Goal: Information Seeking & Learning: Check status

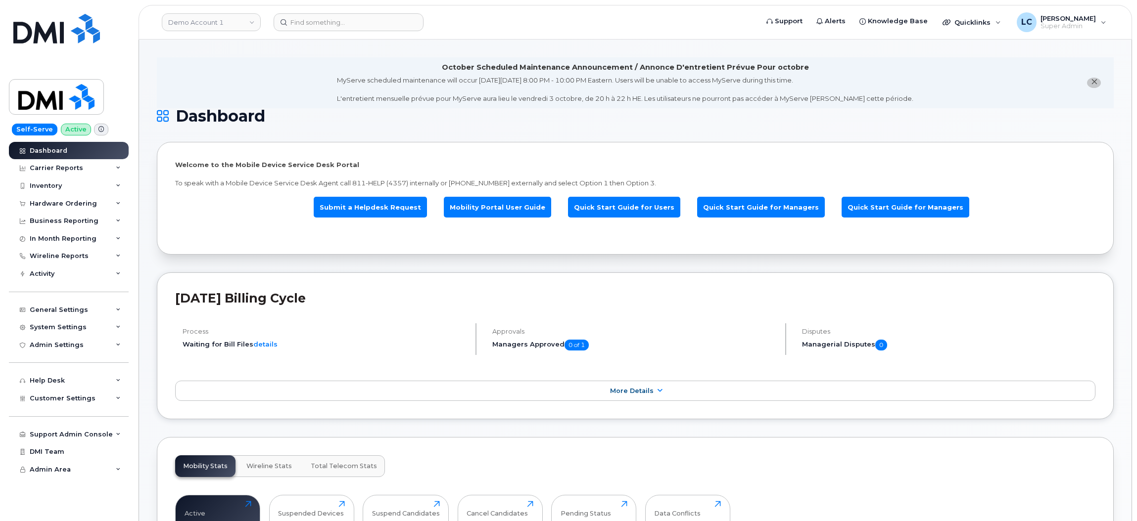
click at [212, 83] on li "October Scheduled Maintenance Announcement / Annonce D'entretient Prévue Pour o…" at bounding box center [635, 82] width 957 height 51
click at [264, 67] on li "October Scheduled Maintenance Announcement / Annonce D'entretient Prévue Pour o…" at bounding box center [635, 82] width 957 height 51
click at [227, 26] on link "Demo Account 1" at bounding box center [211, 22] width 99 height 18
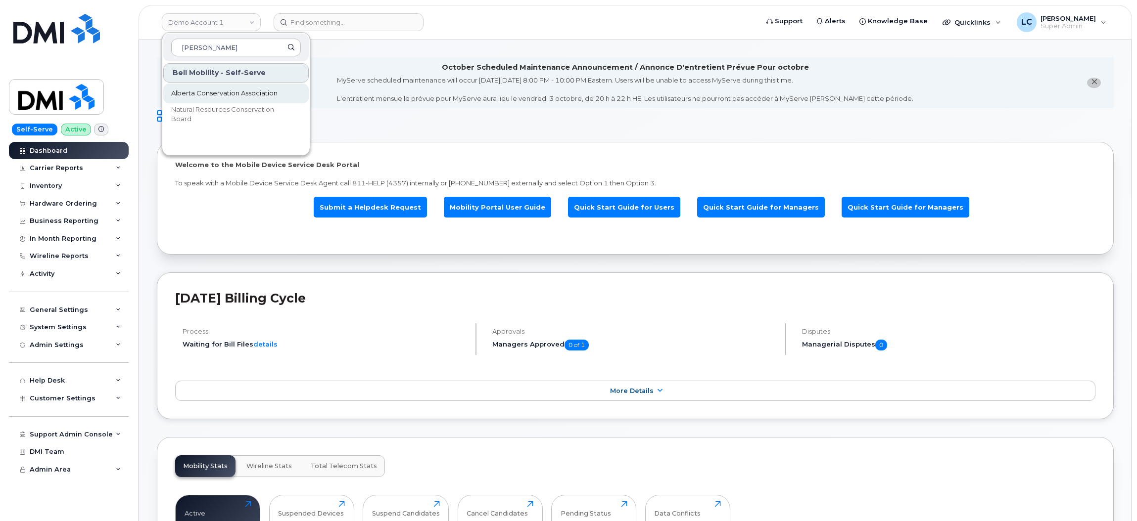
type input "conser"
click at [246, 96] on span "Alberta Conservation Association" at bounding box center [224, 94] width 106 height 10
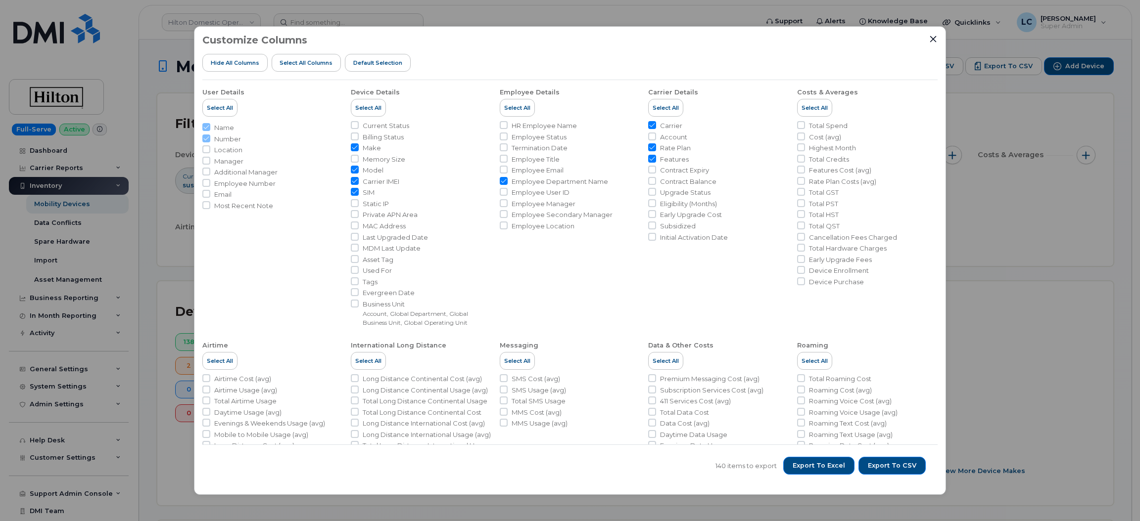
scroll to position [371, 0]
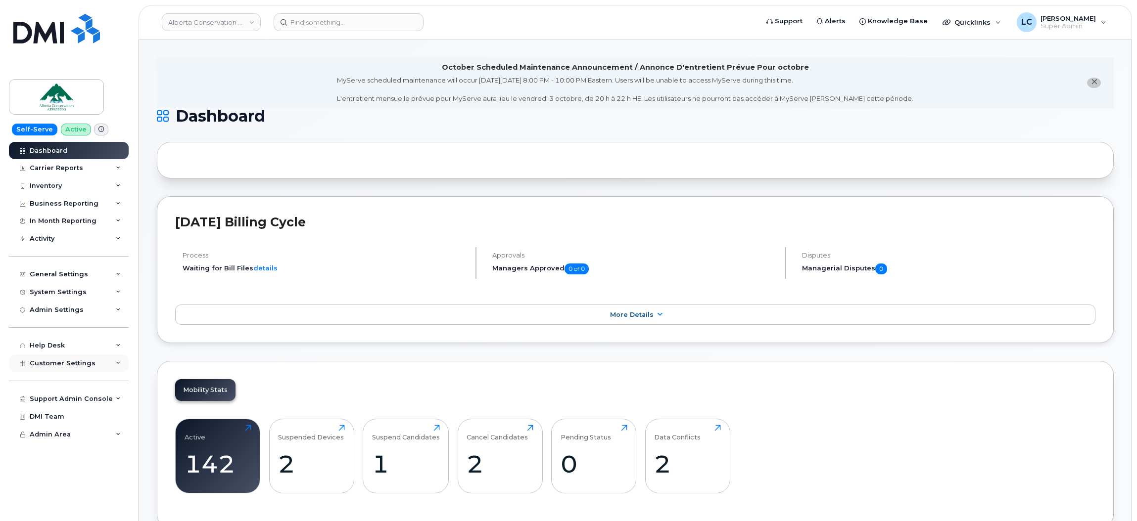
click at [83, 365] on span "Customer Settings" at bounding box center [63, 363] width 66 height 7
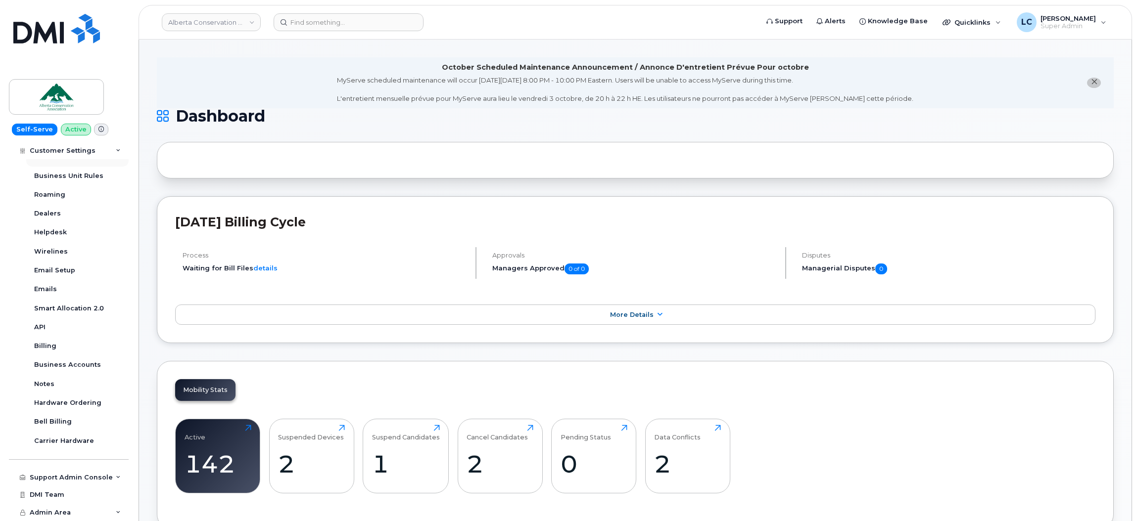
scroll to position [225, 0]
click at [84, 370] on div "Business Accounts" at bounding box center [67, 365] width 67 height 9
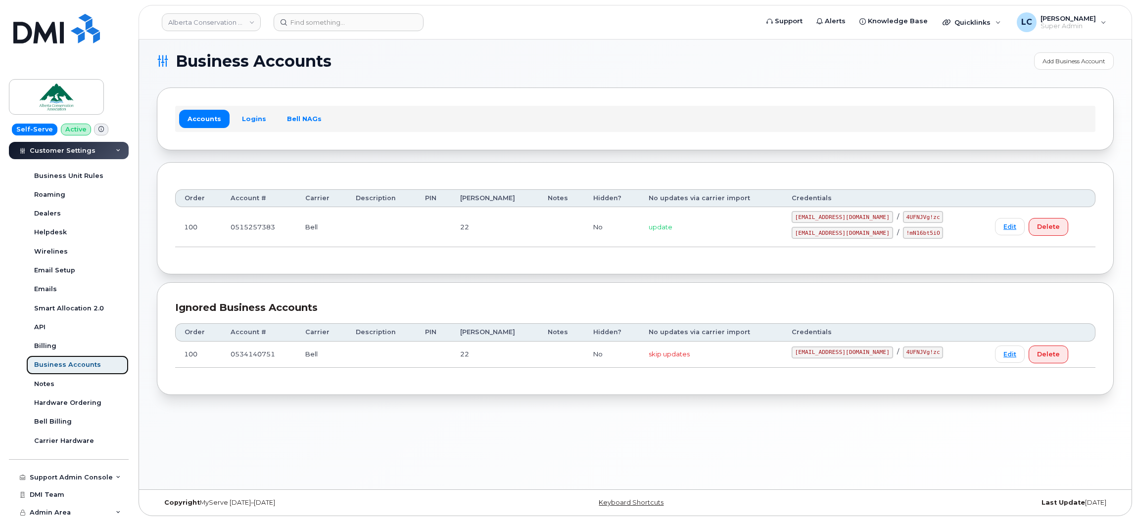
scroll to position [5, 0]
click at [995, 356] on link "Edit" at bounding box center [1010, 354] width 30 height 17
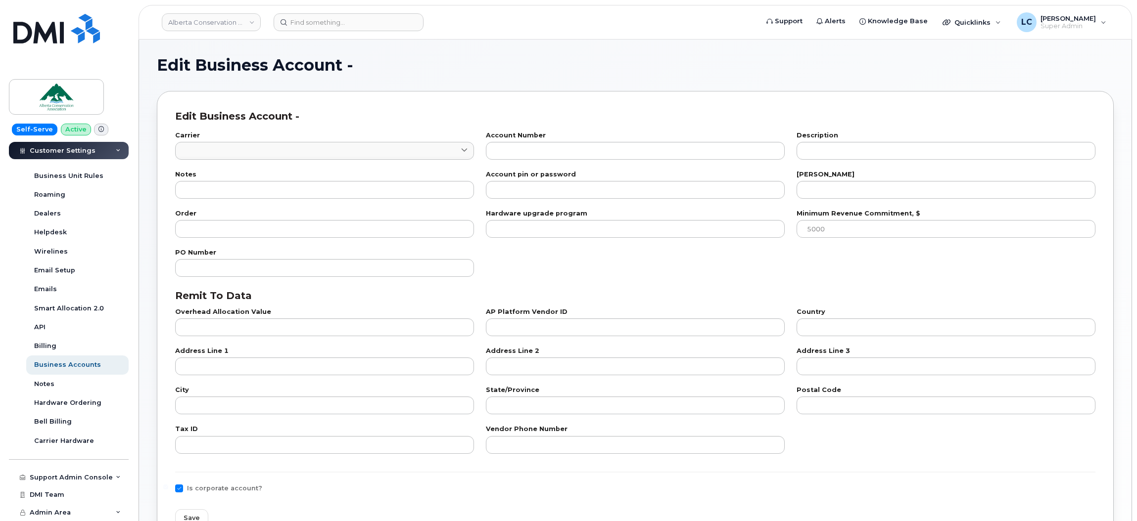
type input "1"
type input "0534140751"
type input "22"
type input "100"
checkbox input "true"
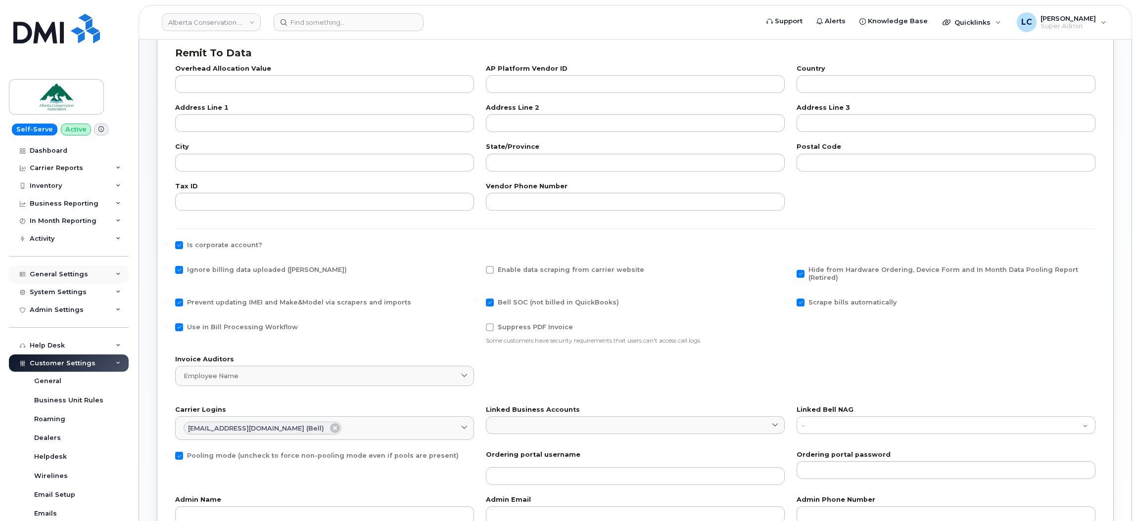
click at [68, 279] on div "General Settings" at bounding box center [59, 275] width 58 height 8
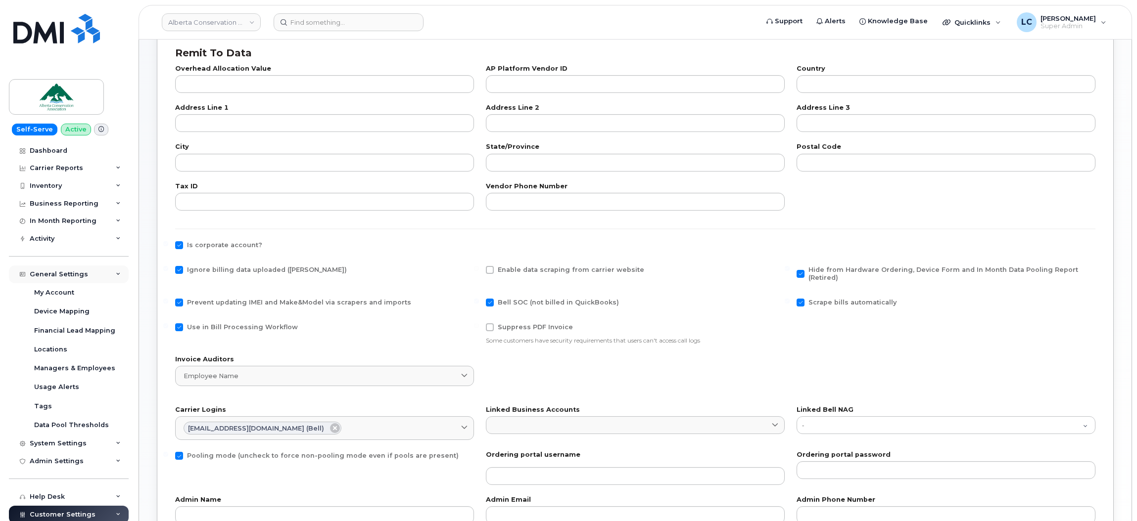
click at [97, 275] on div "General Settings" at bounding box center [69, 275] width 120 height 18
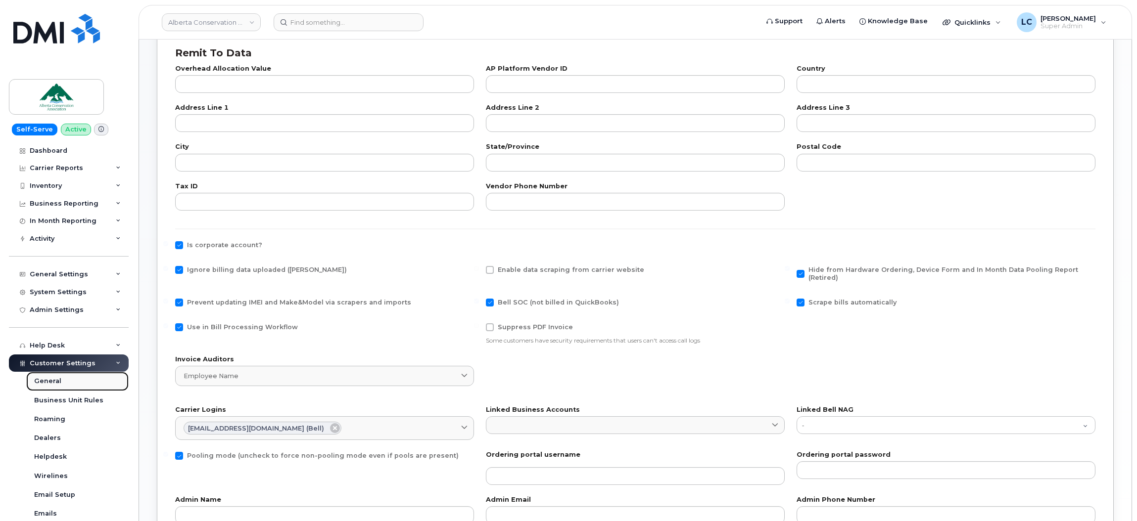
click at [65, 382] on link "General" at bounding box center [77, 381] width 102 height 19
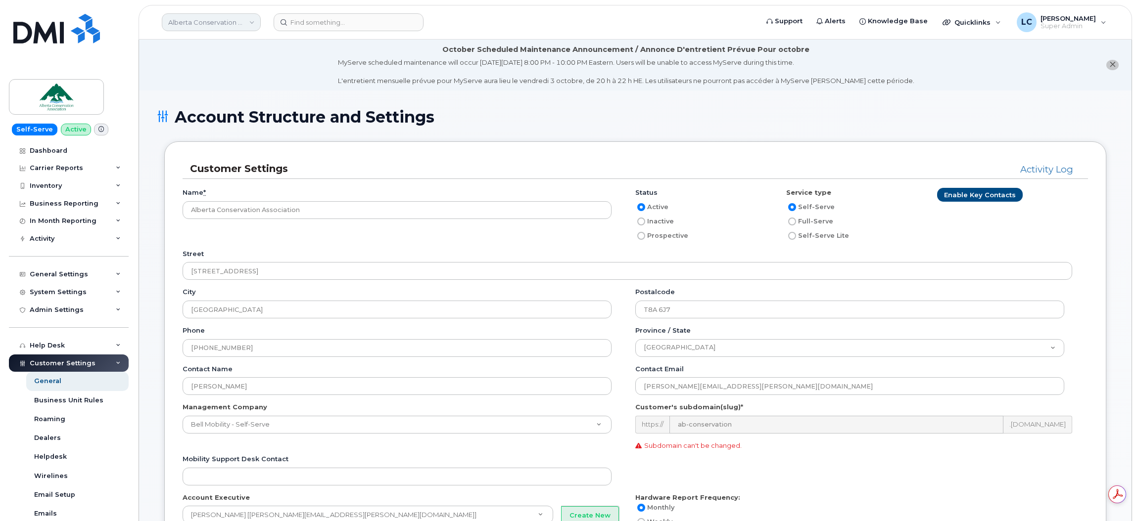
click at [212, 22] on link "Alberta Conservation Association" at bounding box center [211, 22] width 99 height 18
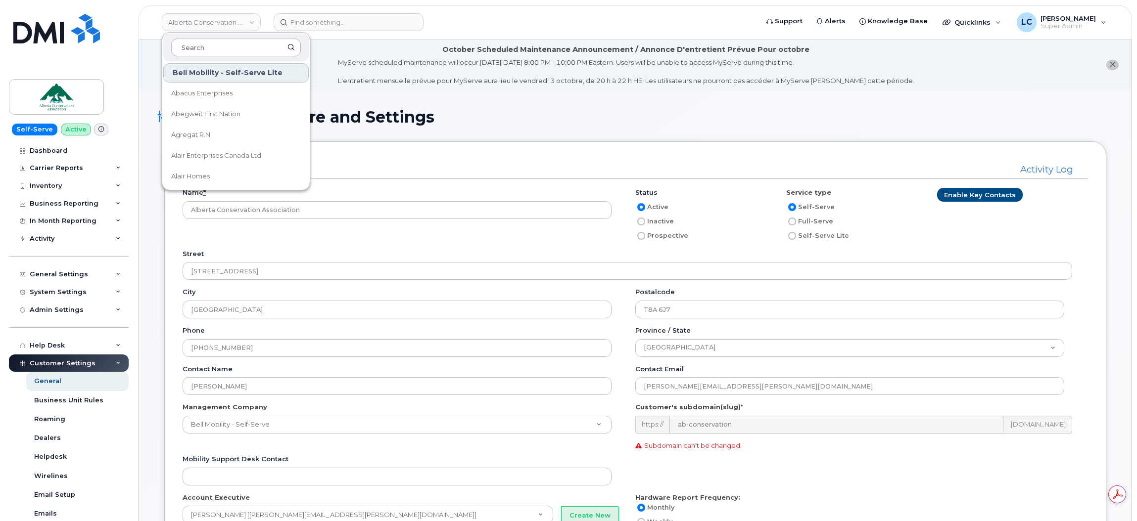
click at [228, 49] on input at bounding box center [236, 48] width 130 height 18
type input "Bothw"
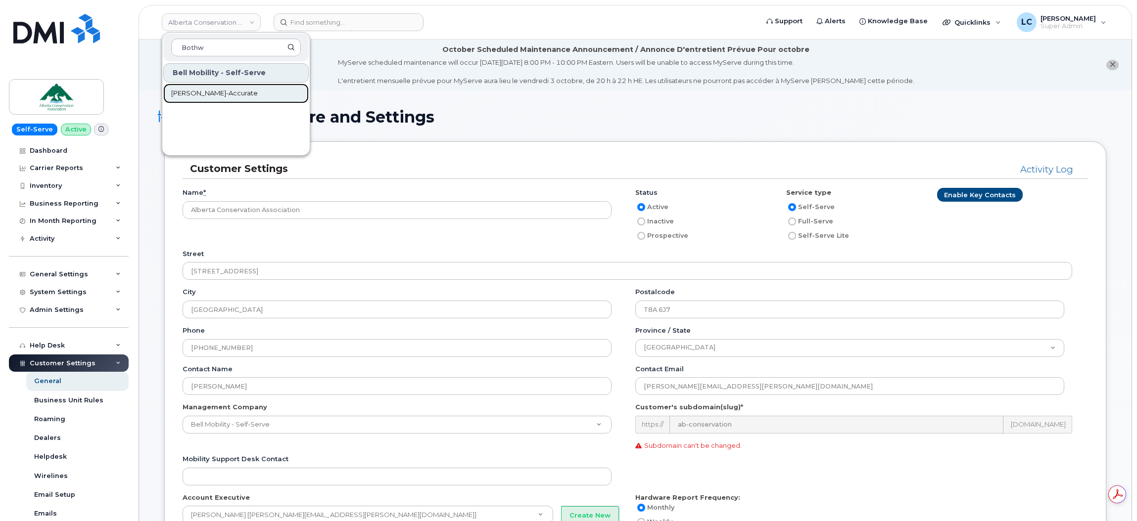
click at [204, 91] on span "[PERSON_NAME]-Accurate" at bounding box center [214, 94] width 87 height 10
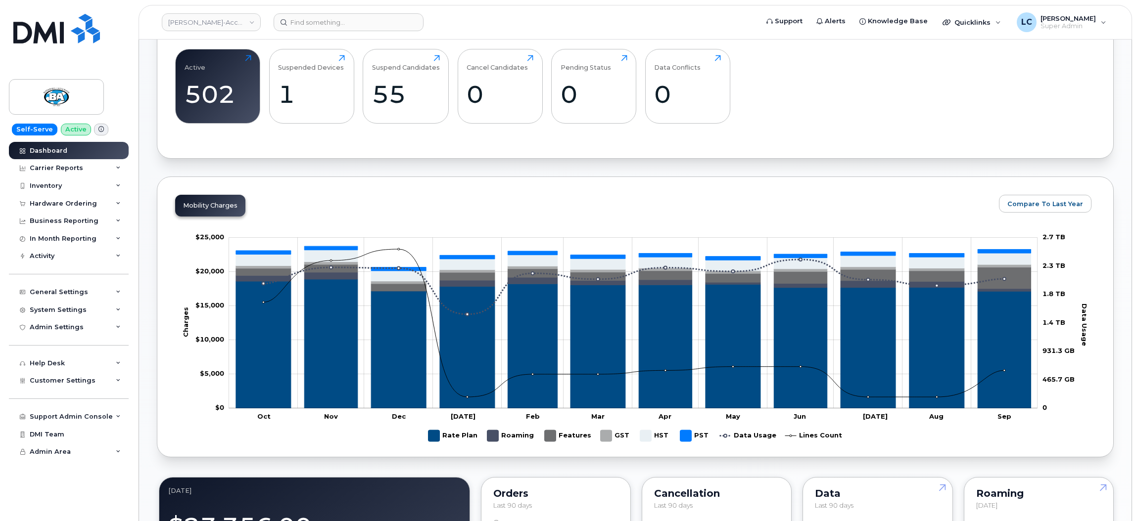
scroll to position [371, 0]
click at [71, 184] on div "Inventory" at bounding box center [69, 186] width 120 height 18
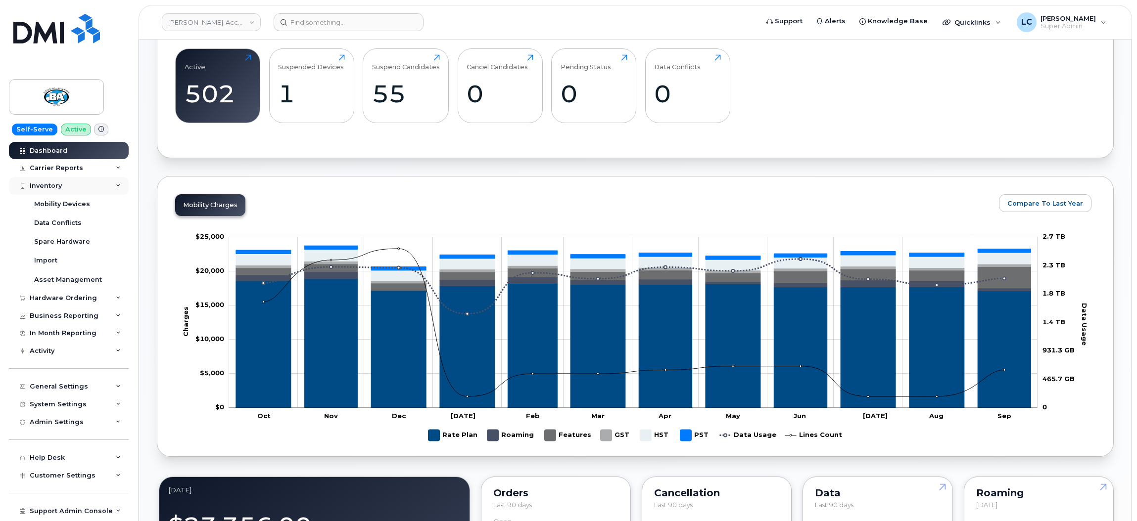
click at [76, 188] on div "Inventory" at bounding box center [69, 186] width 120 height 18
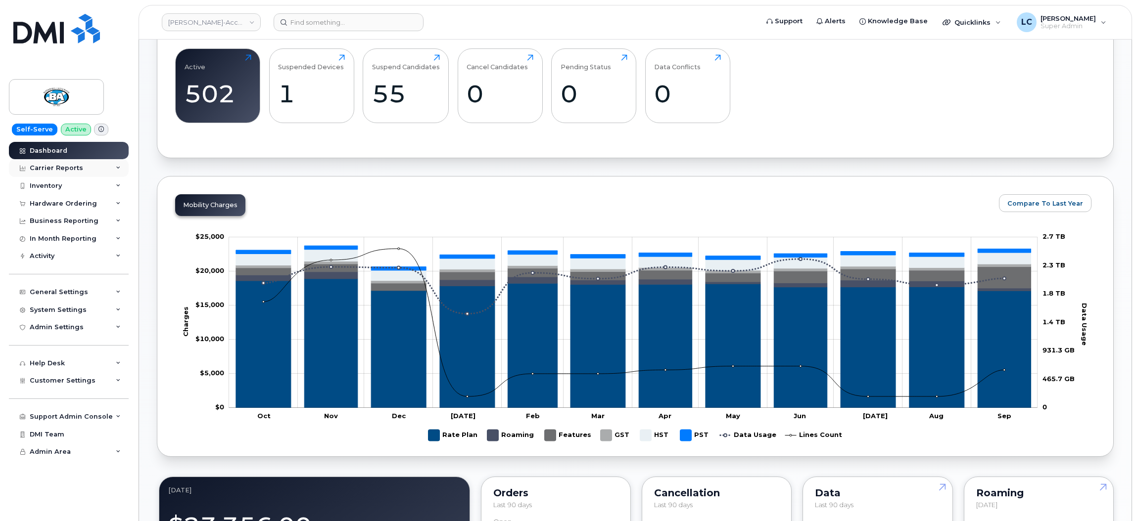
click at [88, 169] on div "Carrier Reports" at bounding box center [69, 168] width 120 height 18
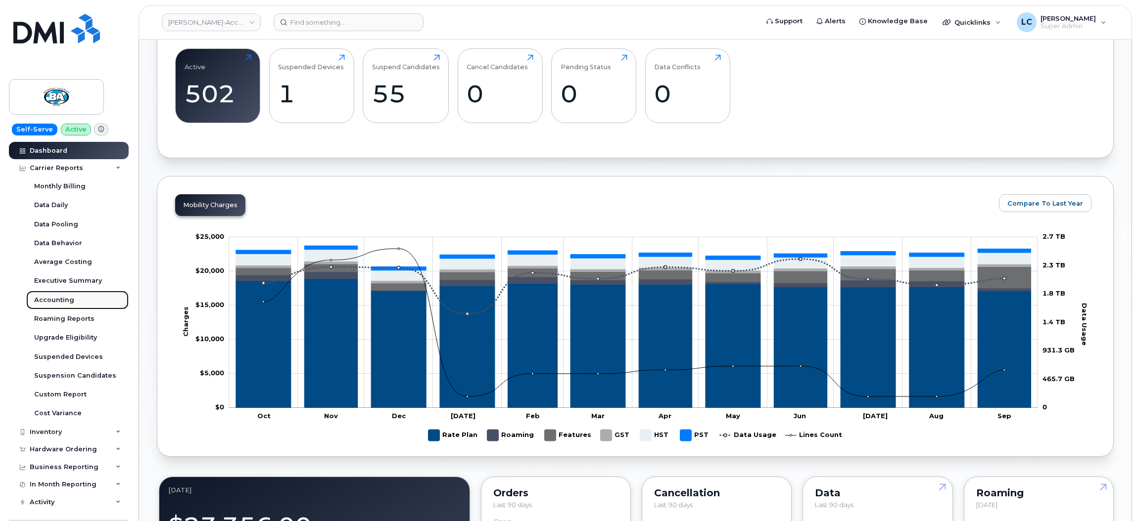
click at [62, 301] on div "Accounting" at bounding box center [54, 300] width 40 height 9
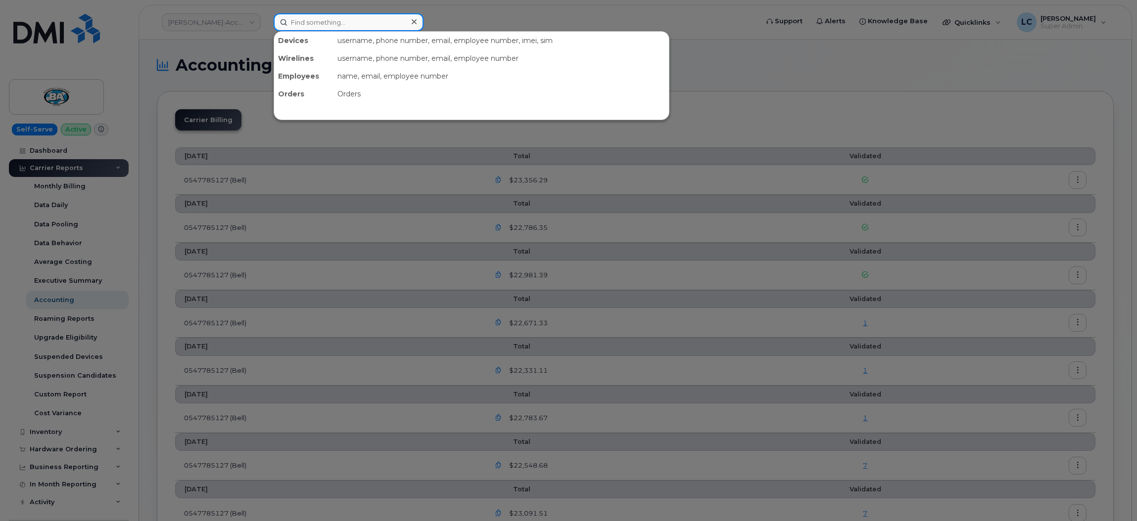
click at [327, 23] on input at bounding box center [349, 22] width 150 height 18
paste input "7803180146"
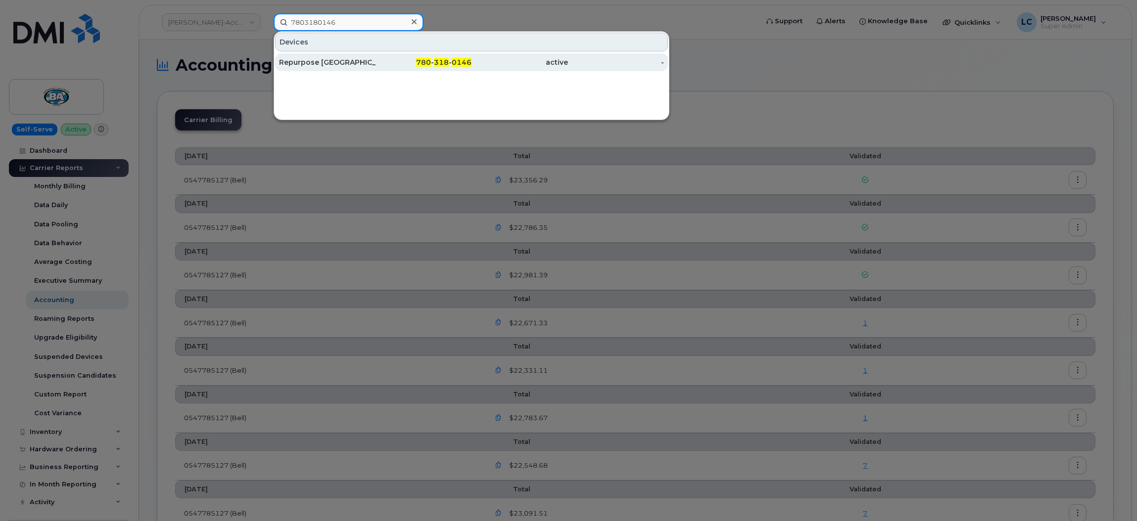
type input "7803180146"
click at [413, 56] on div "780 - 318 - 0146" at bounding box center [424, 62] width 96 height 18
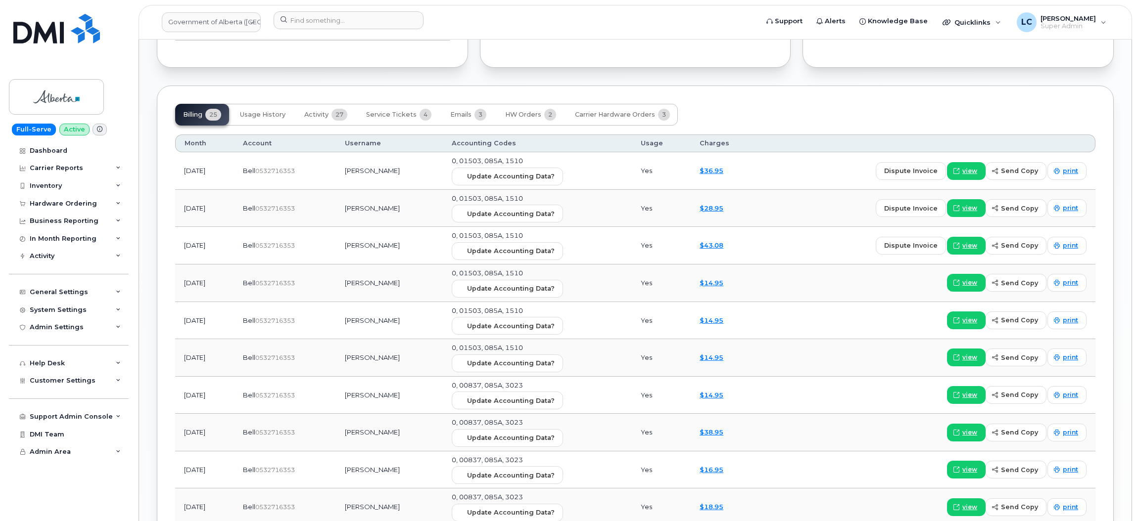
scroll to position [915, 0]
click at [326, 119] on span "Activity" at bounding box center [316, 116] width 24 height 8
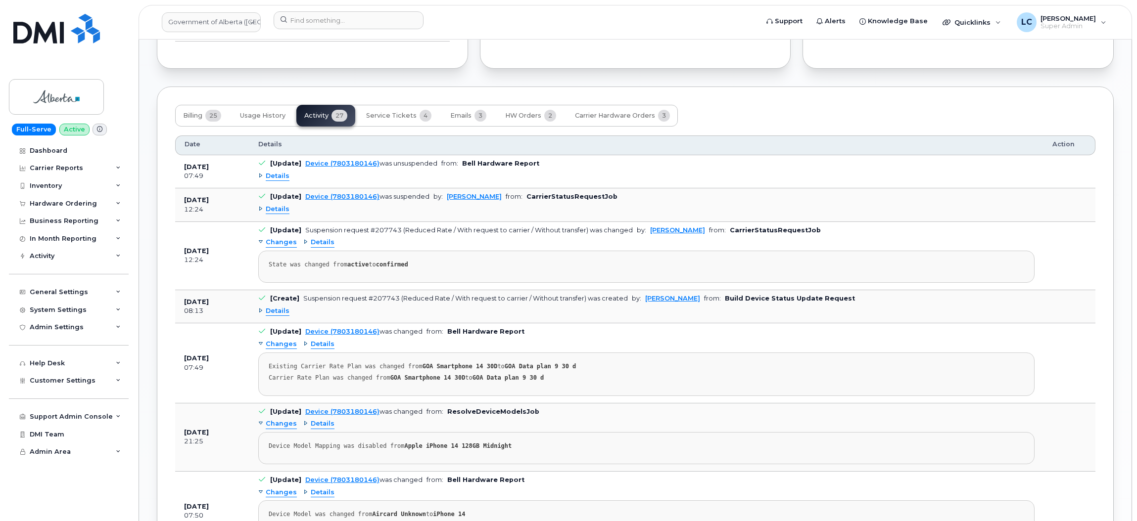
click at [281, 177] on span "Details" at bounding box center [278, 176] width 24 height 9
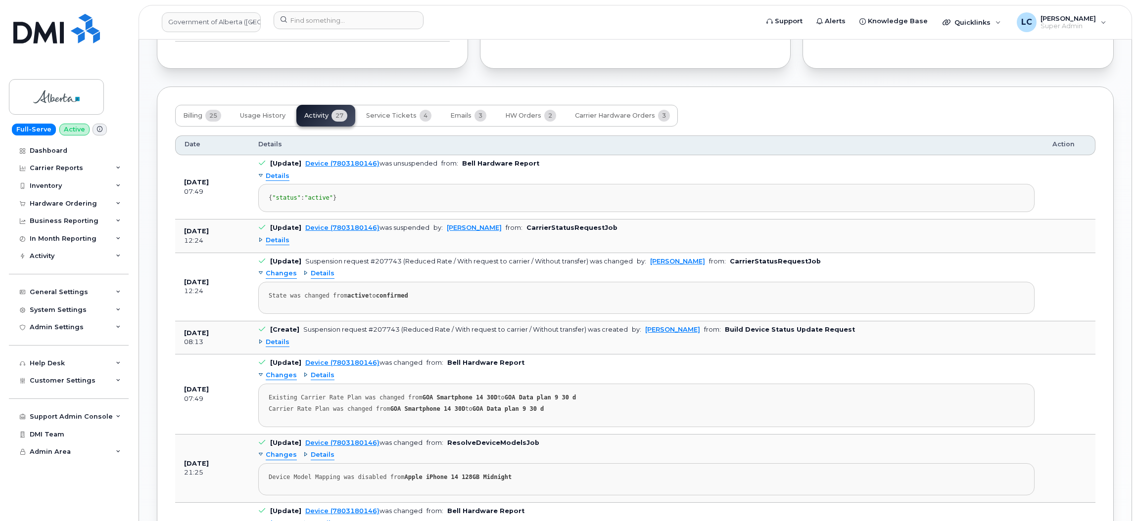
click at [281, 177] on span "Details" at bounding box center [278, 176] width 24 height 9
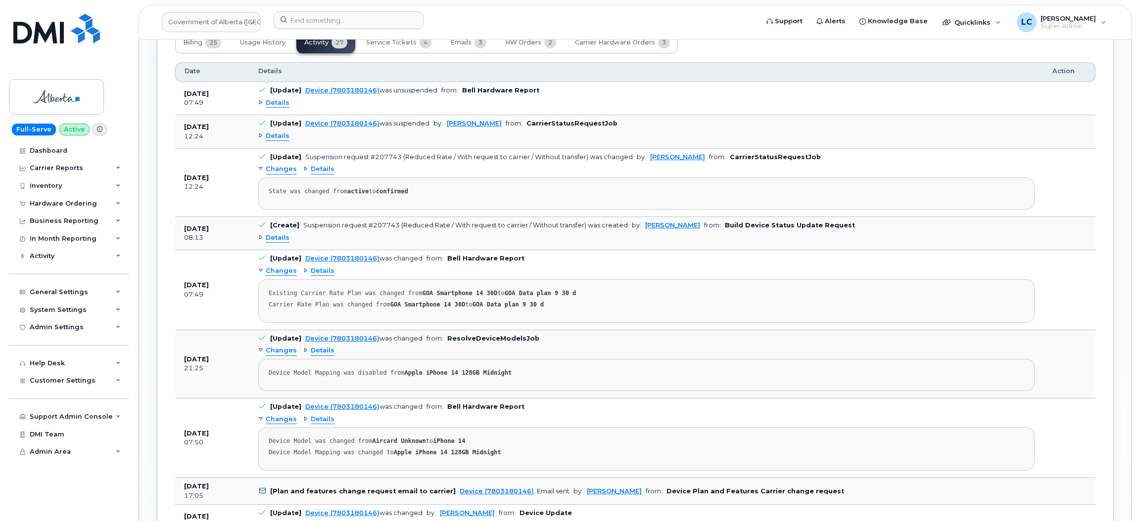
scroll to position [989, 0]
click at [282, 99] on span "Details" at bounding box center [278, 101] width 24 height 9
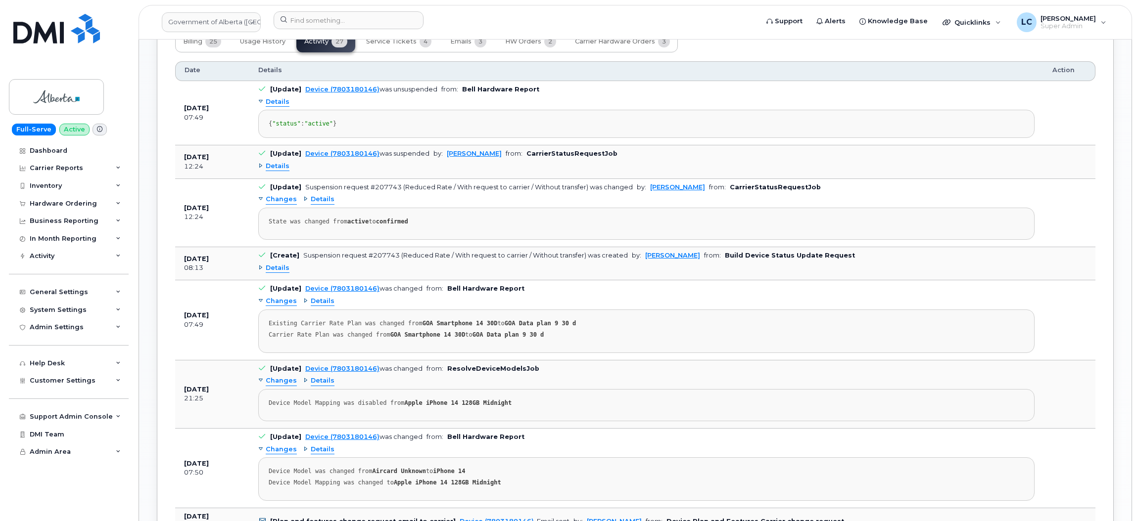
click at [282, 99] on span "Details" at bounding box center [278, 101] width 24 height 9
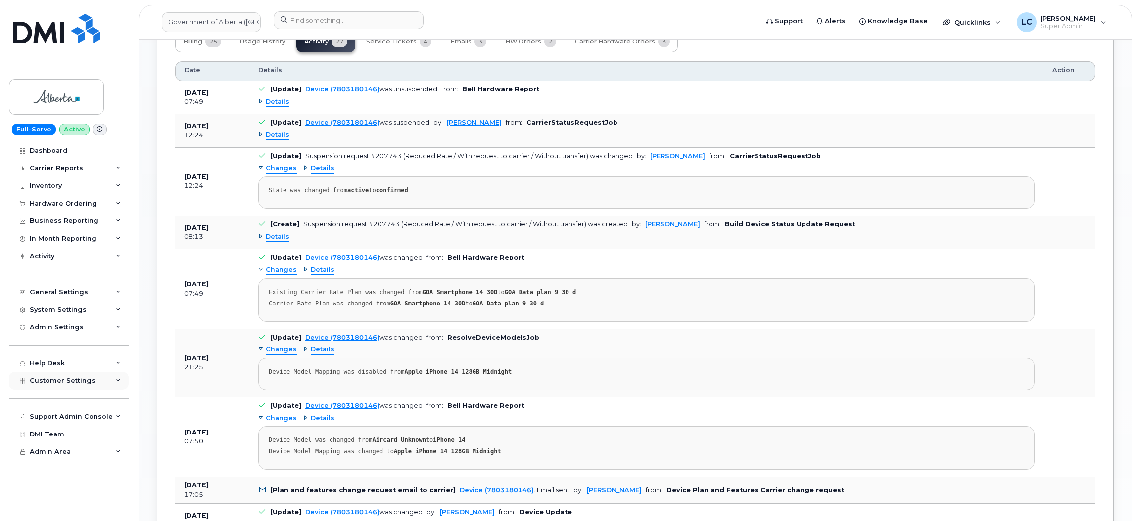
click at [94, 382] on div "Customer Settings" at bounding box center [69, 381] width 120 height 18
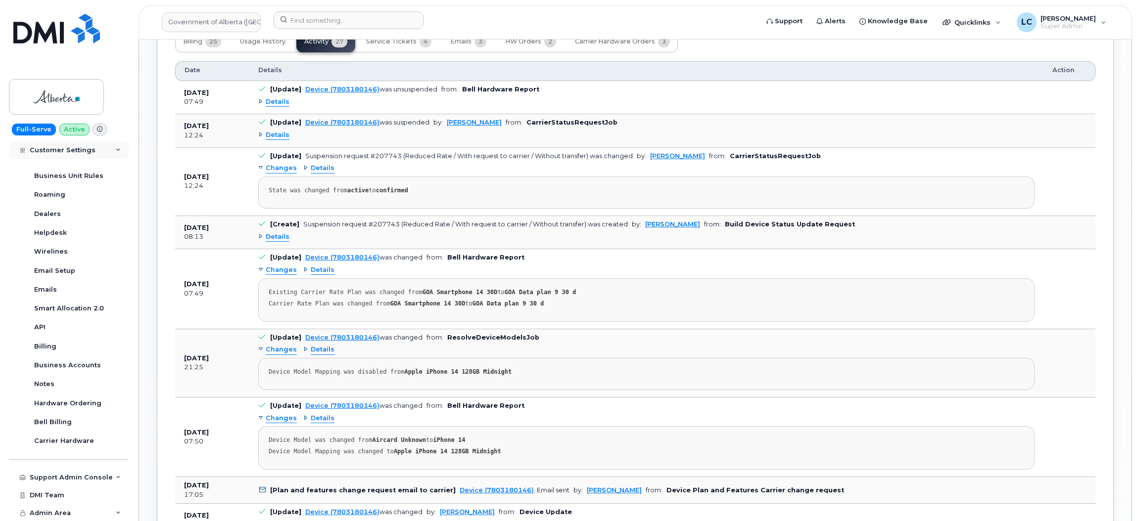
scroll to position [244, 0]
click at [66, 367] on div "Business Accounts" at bounding box center [67, 365] width 67 height 9
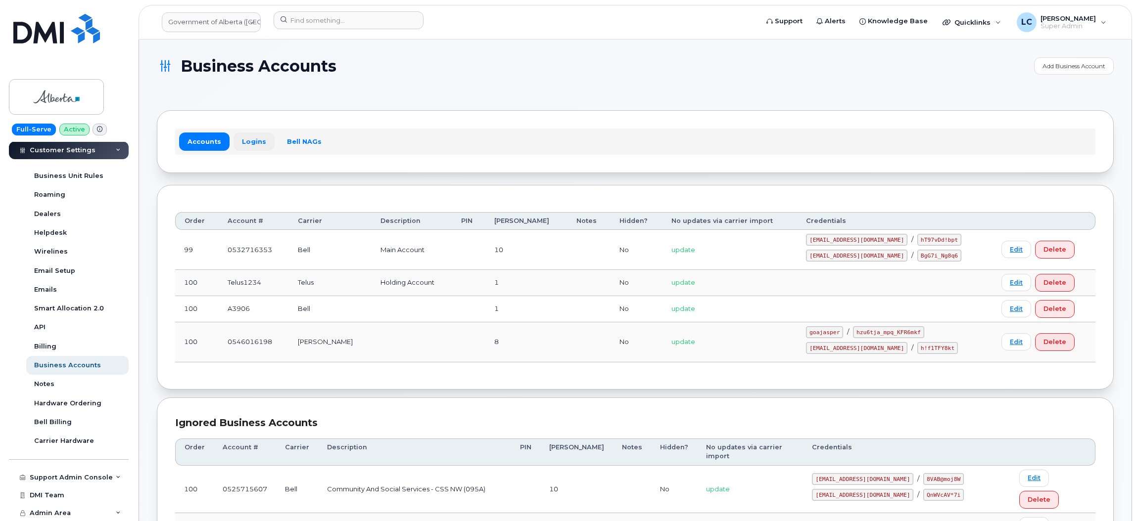
click at [256, 140] on link "Logins" at bounding box center [254, 142] width 41 height 18
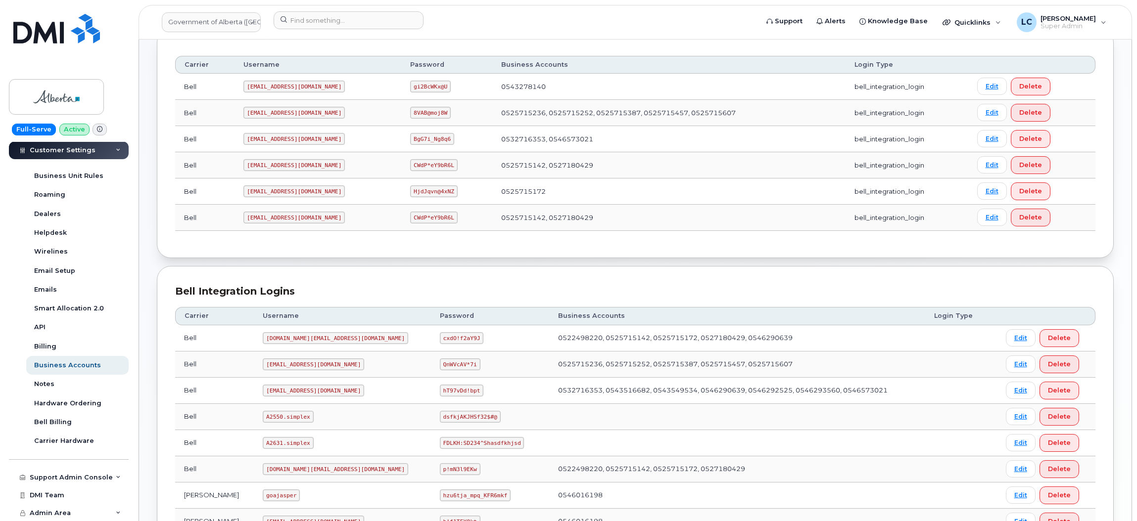
scroll to position [156, 0]
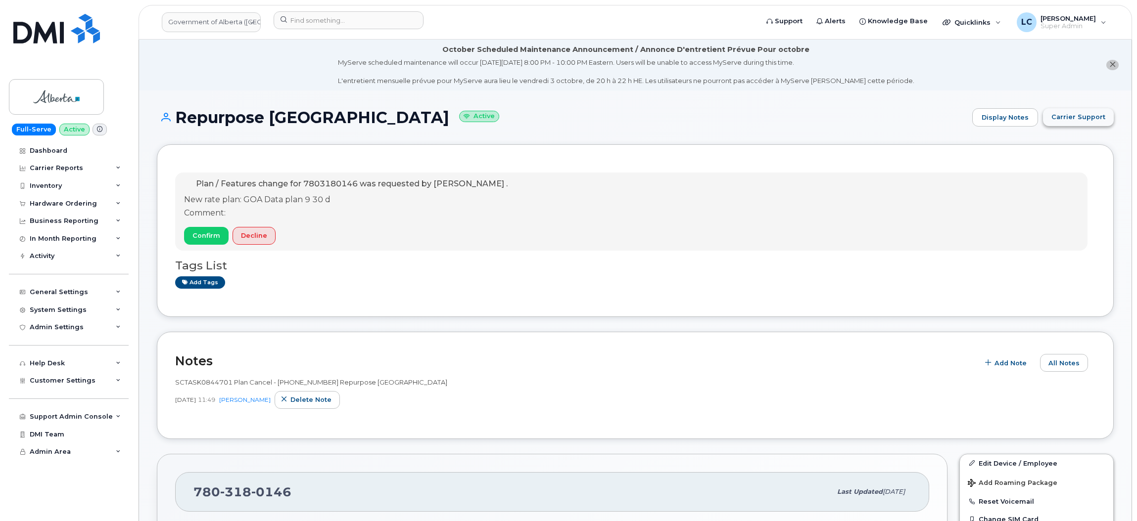
click at [1104, 117] on span "Carrier Support" at bounding box center [1078, 116] width 54 height 9
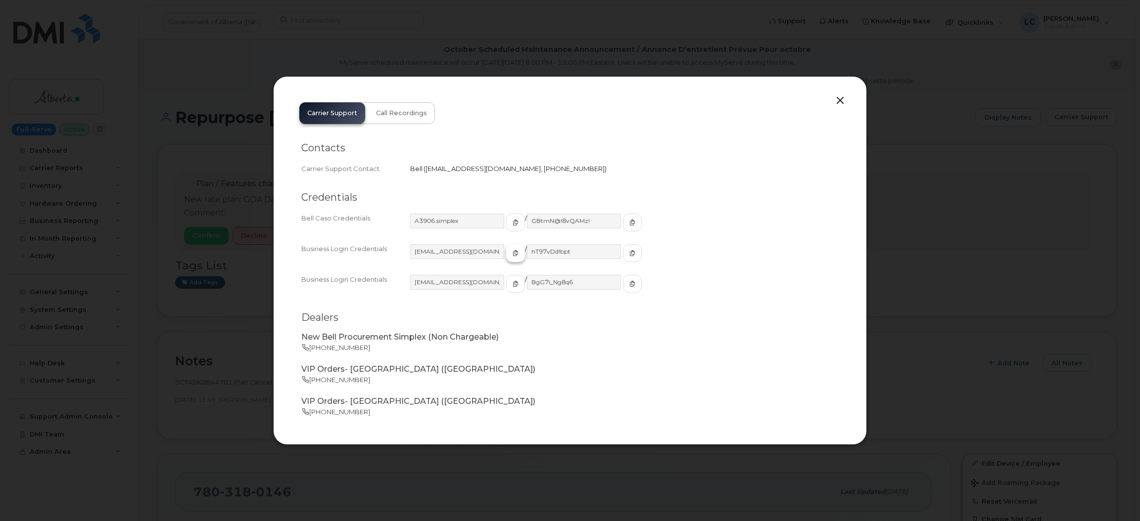
click at [506, 260] on button "button" at bounding box center [515, 253] width 19 height 18
click at [629, 250] on icon "button" at bounding box center [632, 253] width 6 height 6
click at [838, 98] on button "button" at bounding box center [840, 101] width 15 height 14
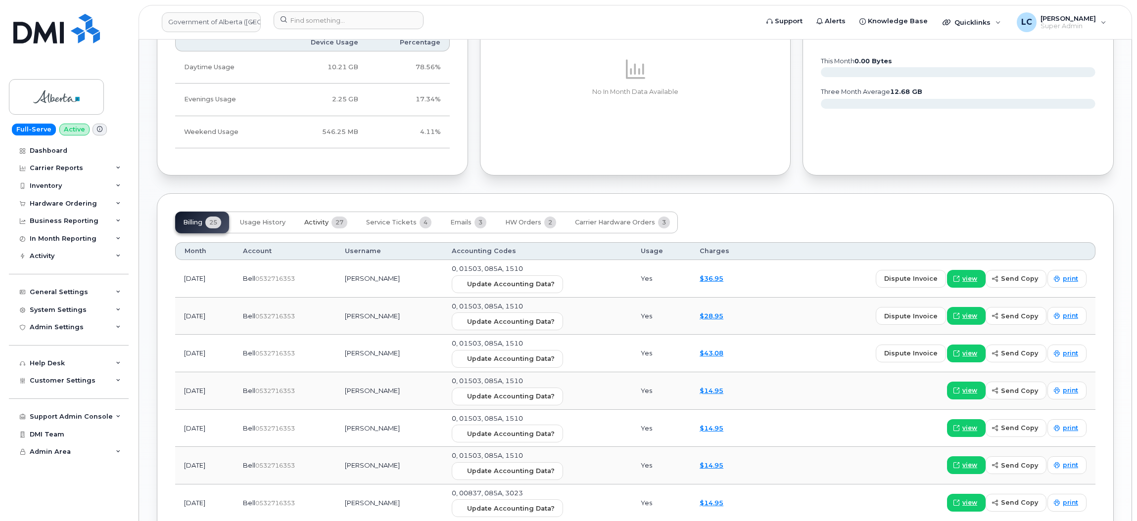
click at [320, 230] on button "Activity 27" at bounding box center [325, 223] width 59 height 22
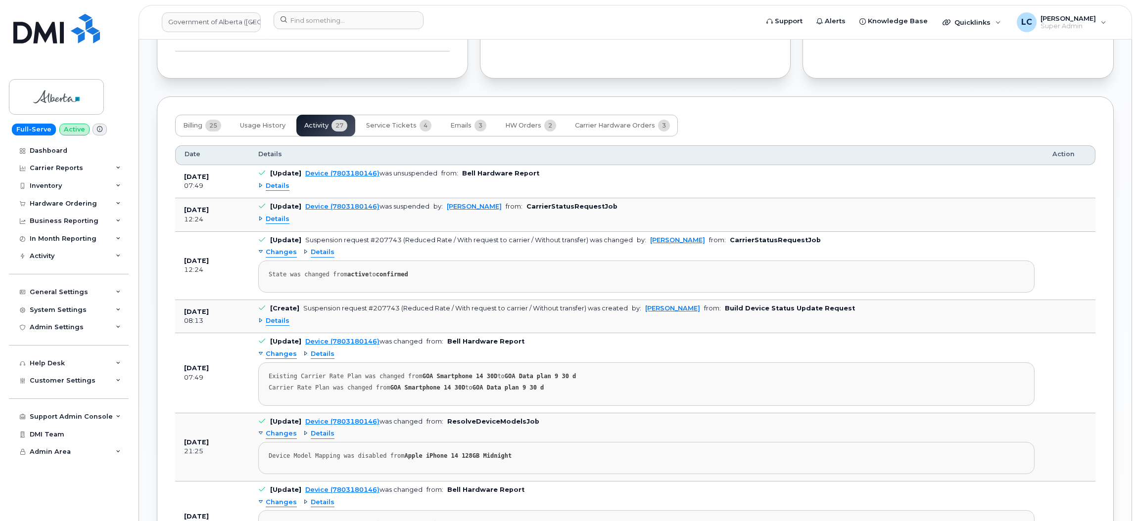
scroll to position [904, 0]
click at [443, 198] on td "[Update] Device (7803180146) was unsuspended from: Bell Hardware Report Details" at bounding box center [646, 182] width 794 height 33
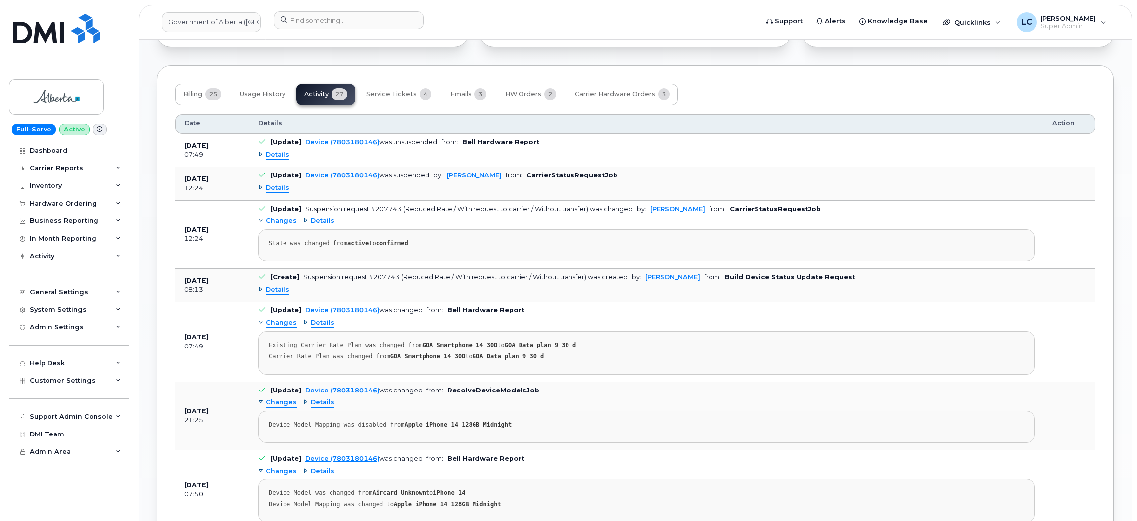
scroll to position [936, 0]
click at [277, 185] on div "Details" at bounding box center [646, 189] width 776 height 16
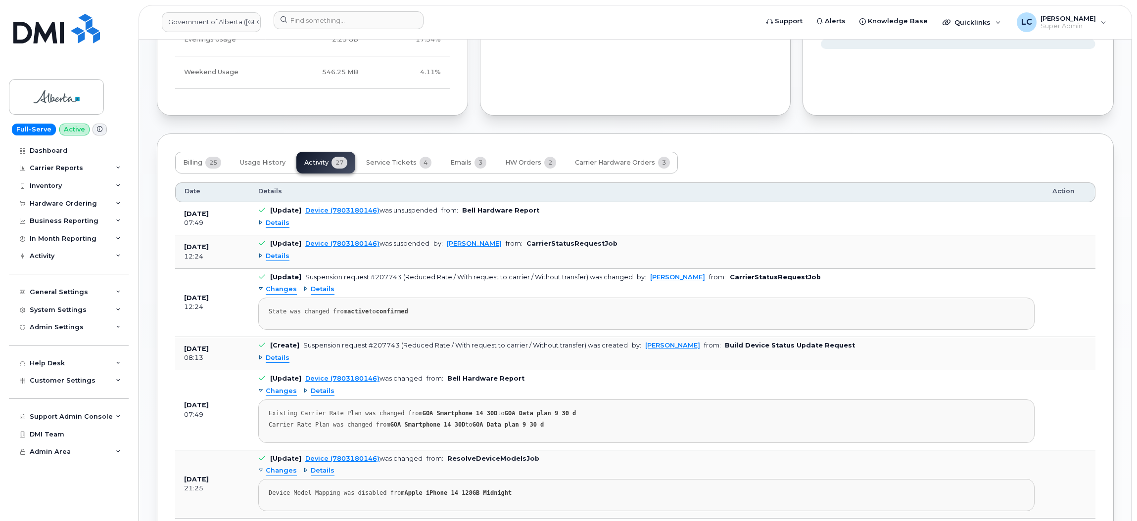
scroll to position [866, 0]
